Goal: Information Seeking & Learning: Understand process/instructions

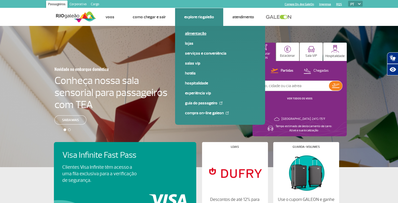
click at [196, 35] on link "Alimentação" at bounding box center [220, 34] width 70 height 6
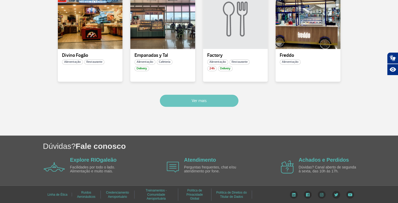
click at [197, 101] on button "Ver mais" at bounding box center [199, 101] width 79 height 12
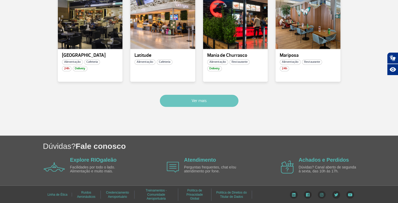
click at [197, 101] on button "Ver mais" at bounding box center [199, 101] width 79 height 12
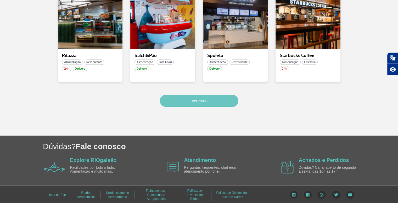
click at [197, 101] on button "Ver mais" at bounding box center [199, 101] width 79 height 12
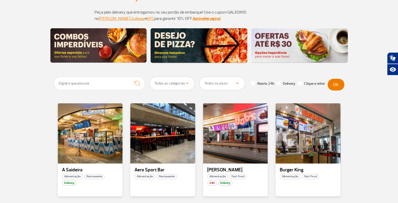
scroll to position [0, 0]
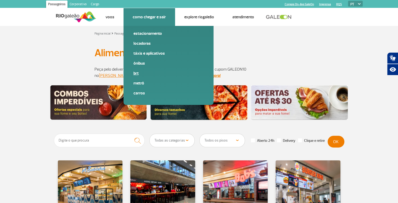
click at [141, 72] on link "BRT" at bounding box center [169, 73] width 70 height 6
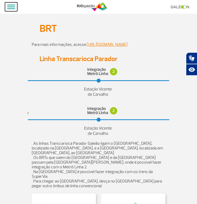
click at [7, 10] on button at bounding box center [11, 6] width 12 height 9
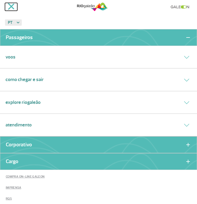
scroll to position [26, 0]
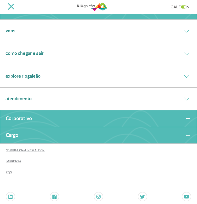
click at [52, 54] on div "Como chegar e sair" at bounding box center [98, 53] width 197 height 23
click at [184, 54] on icon at bounding box center [187, 53] width 6 height 3
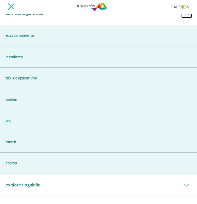
scroll to position [79, 0]
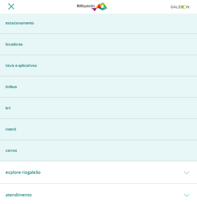
click at [15, 84] on link "Ônibus" at bounding box center [99, 87] width 186 height 6
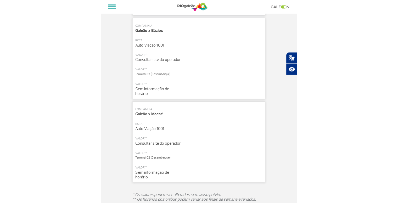
scroll to position [314, 0]
